Goal: Information Seeking & Learning: Learn about a topic

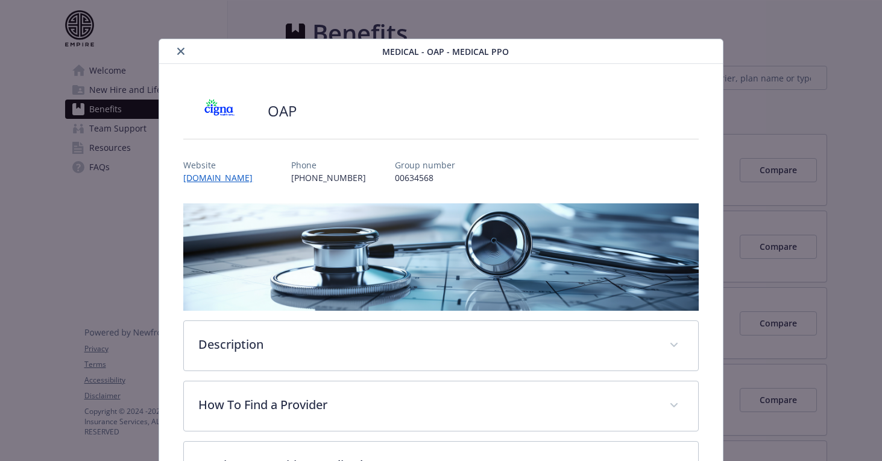
scroll to position [731, 0]
